Goal: Task Accomplishment & Management: Manage account settings

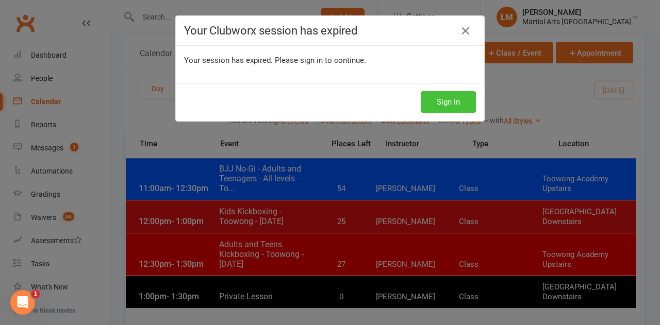
click at [447, 106] on button "Sign In" at bounding box center [448, 102] width 55 height 22
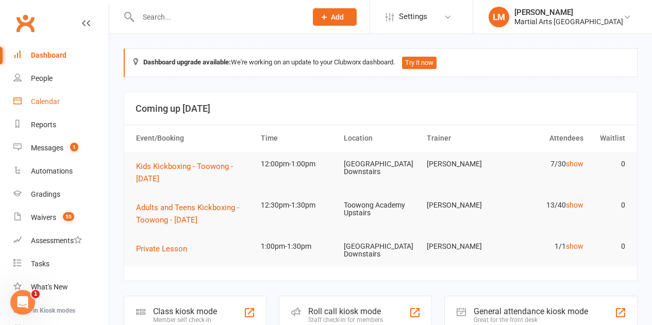
click at [40, 102] on div "Calendar" at bounding box center [45, 101] width 29 height 8
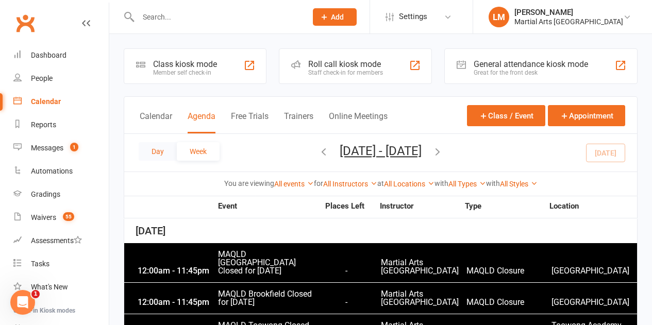
click at [167, 144] on button "Day" at bounding box center [158, 151] width 38 height 19
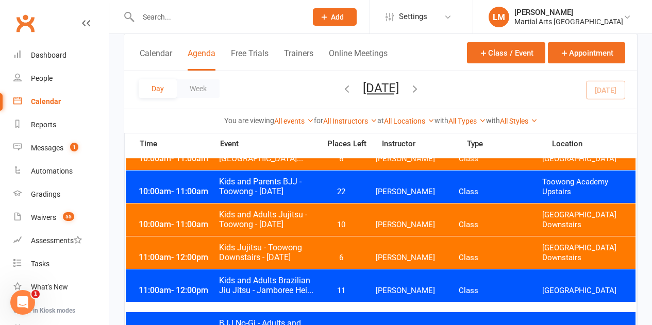
scroll to position [567, 0]
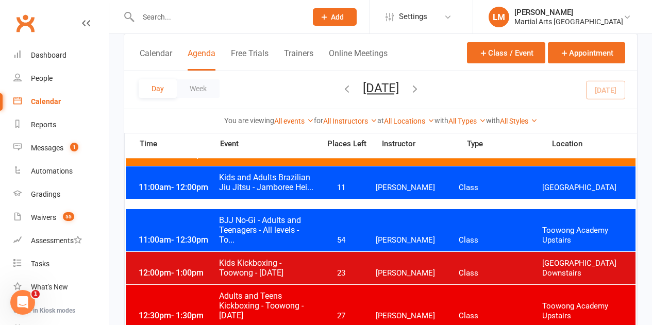
click at [292, 237] on span "BJJ No-Gi - Adults and Teenagers - All levels - To..." at bounding box center [266, 229] width 95 height 29
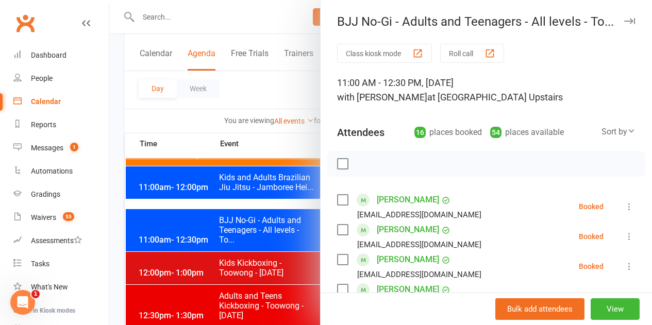
click at [337, 161] on label at bounding box center [342, 164] width 10 height 10
click at [383, 162] on icon "button" at bounding box center [386, 163] width 11 height 11
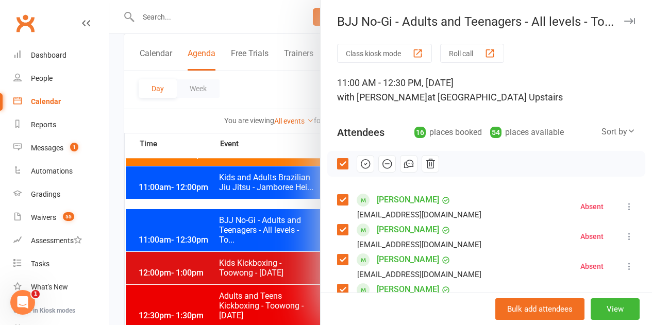
click at [338, 161] on label at bounding box center [342, 164] width 10 height 10
click at [337, 204] on label at bounding box center [342, 200] width 10 height 10
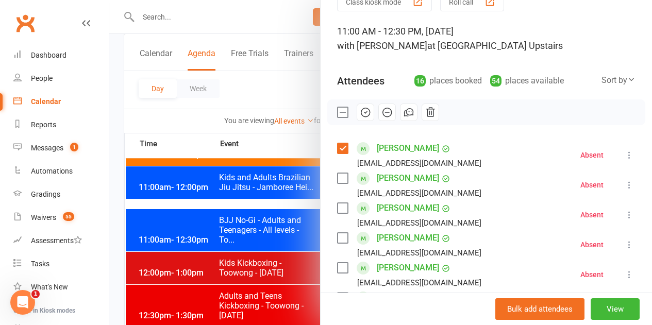
click at [337, 203] on label at bounding box center [342, 208] width 10 height 10
click at [337, 236] on label at bounding box center [342, 238] width 10 height 10
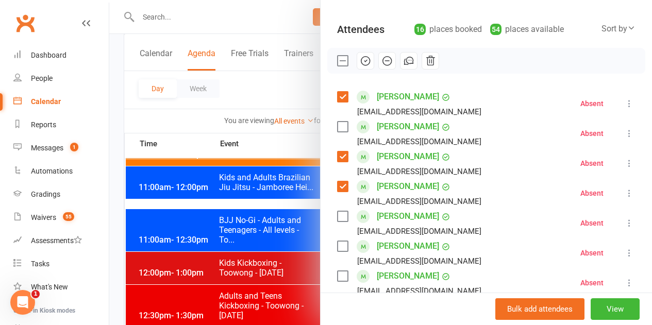
scroll to position [155, 0]
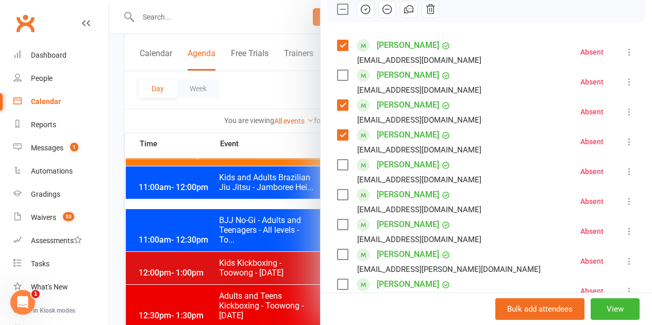
click at [337, 255] on label at bounding box center [342, 254] width 10 height 10
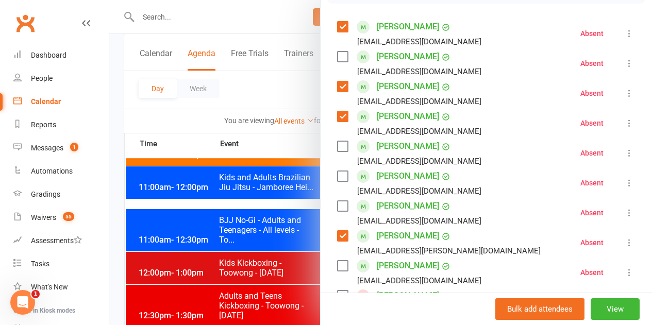
scroll to position [206, 0]
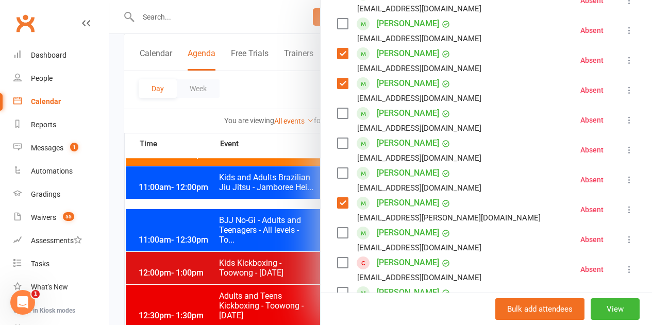
click at [337, 233] on label at bounding box center [342, 233] width 10 height 10
click at [337, 263] on label at bounding box center [342, 263] width 10 height 10
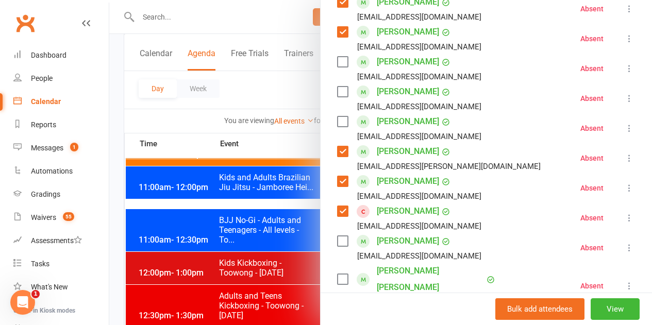
click at [337, 238] on label at bounding box center [342, 241] width 10 height 10
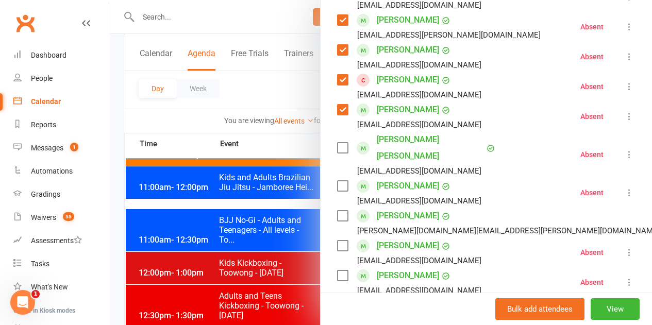
scroll to position [412, 0]
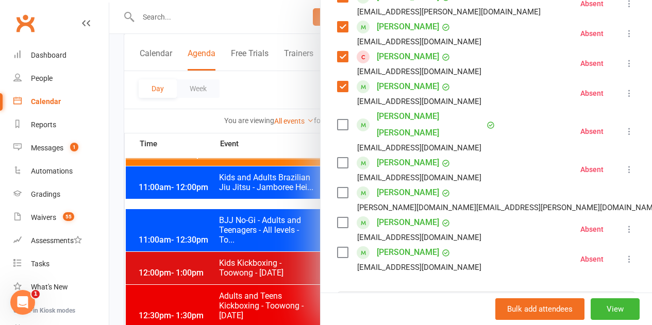
click at [337, 247] on label at bounding box center [342, 252] width 10 height 10
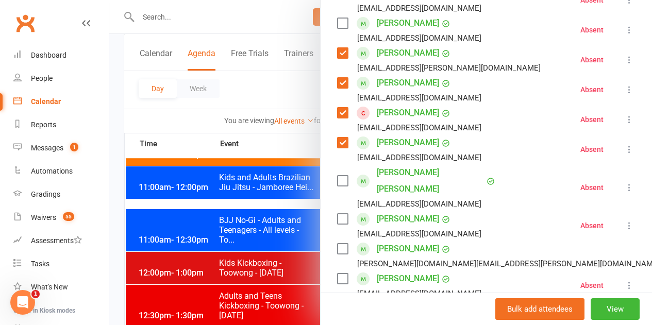
scroll to position [155, 0]
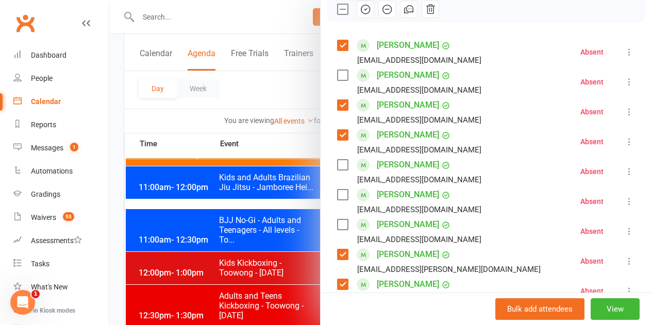
click at [361, 7] on icon "button" at bounding box center [365, 9] width 9 height 9
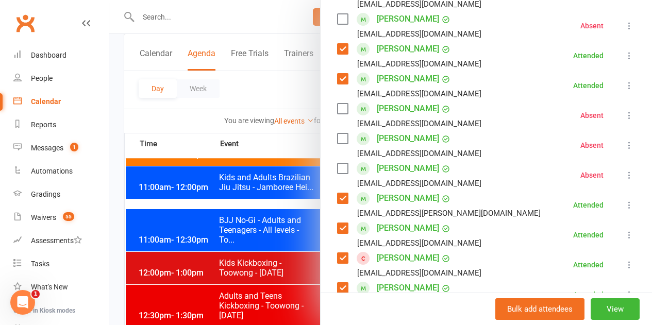
scroll to position [412, 0]
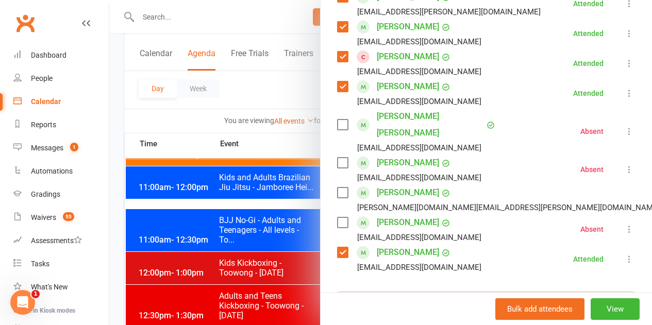
click at [407, 292] on input "search" at bounding box center [486, 303] width 298 height 22
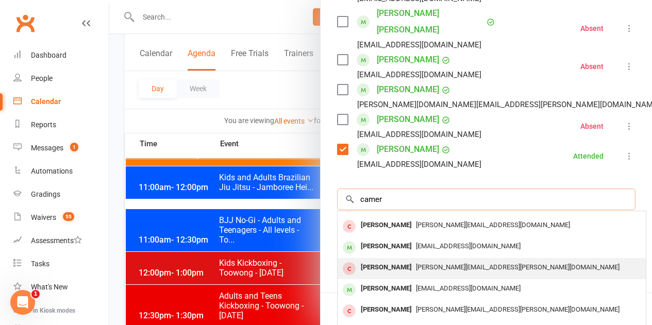
scroll to position [0, 0]
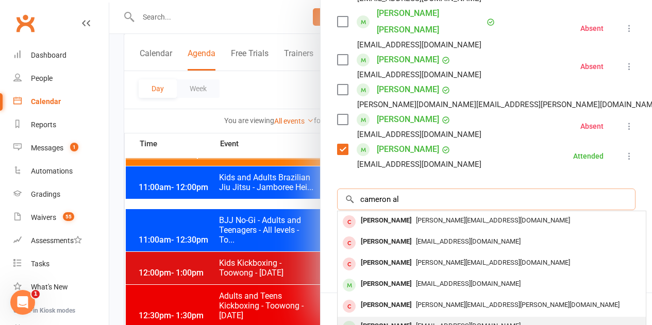
type input "cameron al"
click at [389, 319] on div "Cameron Allen" at bounding box center [386, 326] width 59 height 15
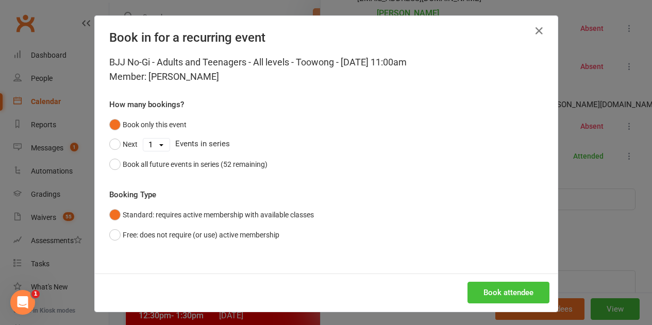
click at [531, 295] on button "Book attendee" at bounding box center [509, 293] width 82 height 22
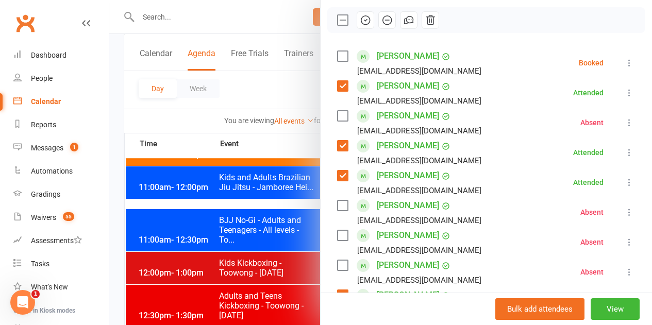
scroll to position [133, 0]
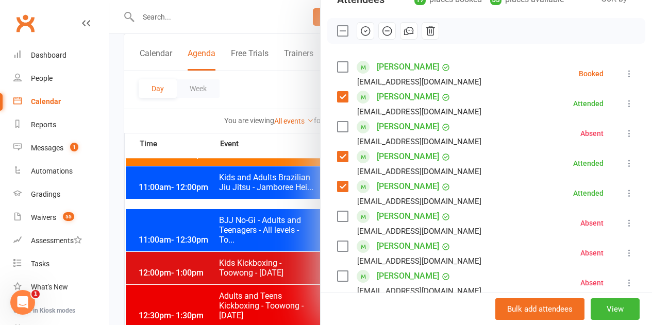
click at [337, 68] on label at bounding box center [342, 67] width 10 height 10
click at [360, 29] on icon "button" at bounding box center [365, 30] width 11 height 11
click at [269, 143] on div at bounding box center [380, 162] width 543 height 325
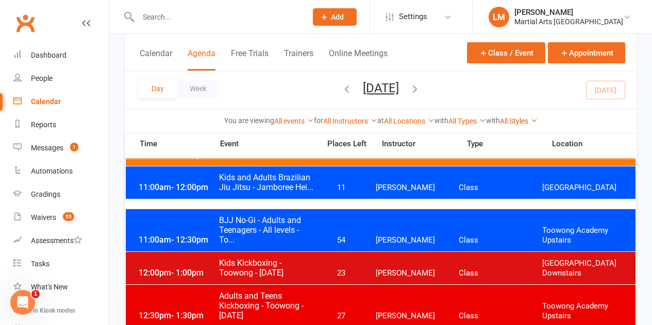
scroll to position [619, 0]
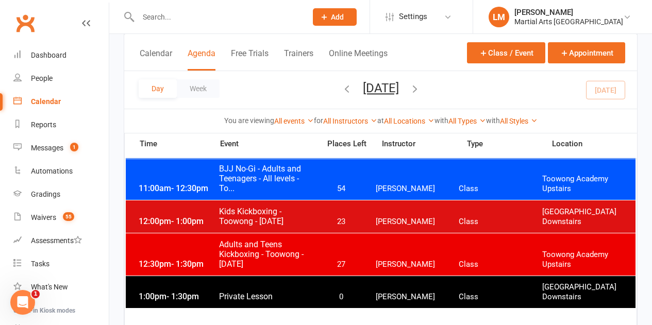
click at [319, 239] on div "12:30pm - 1:30pm Adults and Teens Kickboxing - Toowong - Saturday 27 Kieran Bra…" at bounding box center [381, 255] width 510 height 42
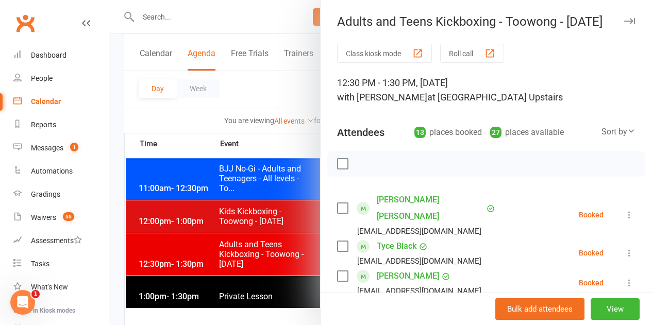
click at [337, 159] on label at bounding box center [342, 164] width 10 height 10
click at [381, 167] on icon "button" at bounding box center [386, 163] width 11 height 11
click at [338, 161] on label at bounding box center [342, 164] width 10 height 10
click at [339, 203] on label at bounding box center [342, 208] width 10 height 10
click at [337, 241] on label at bounding box center [342, 246] width 10 height 10
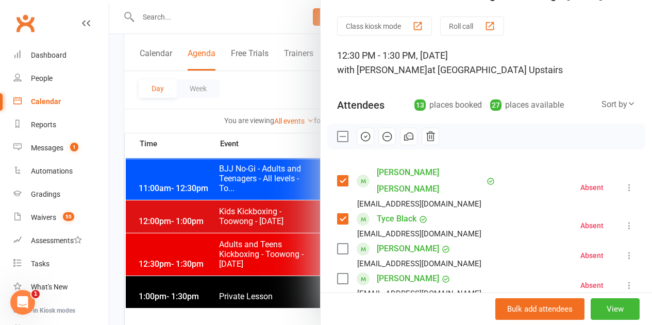
scroll to position [52, 0]
